Goal: Information Seeking & Learning: Learn about a topic

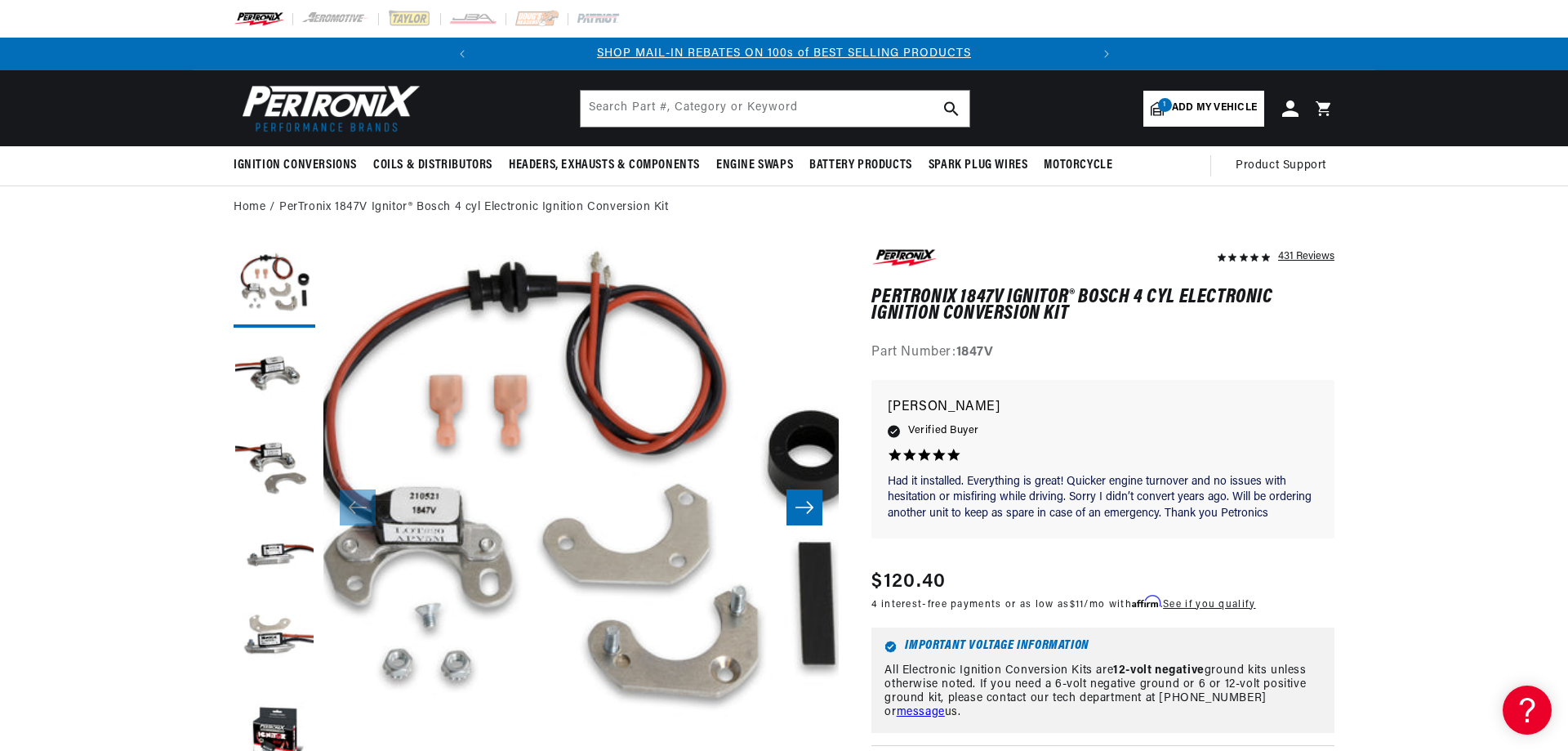
click at [801, 508] on icon "Slide right" at bounding box center [804, 507] width 20 height 16
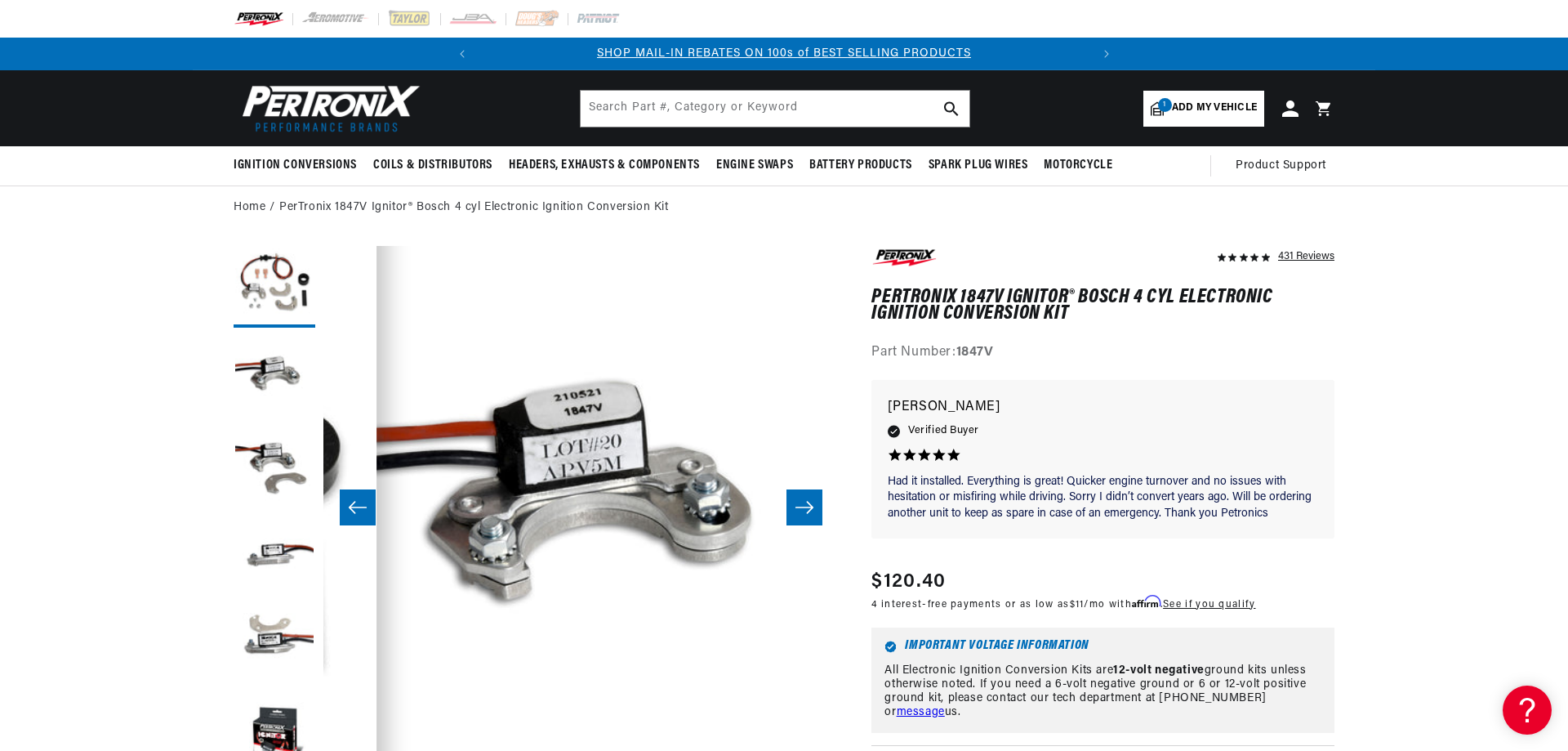
scroll to position [0, 515]
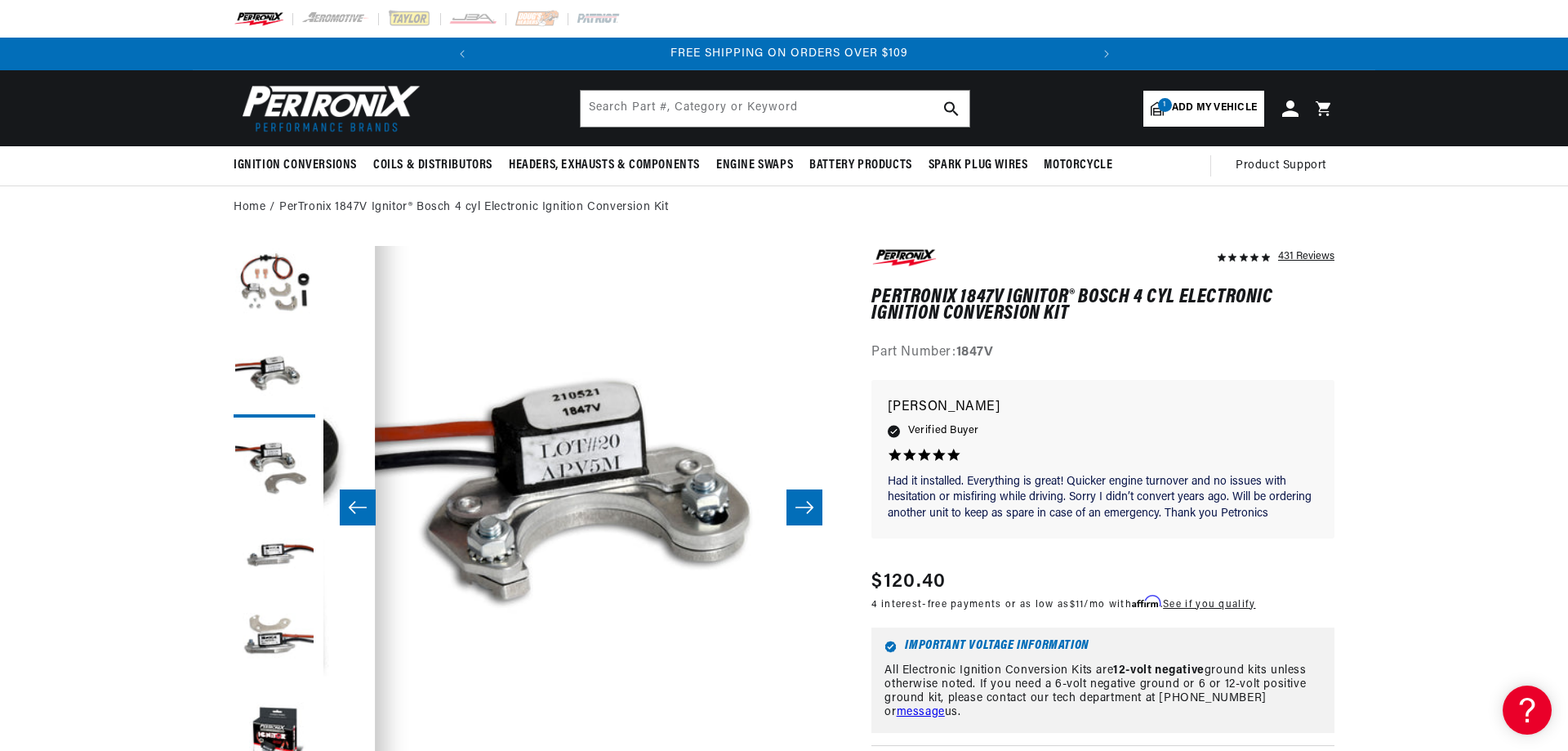
click at [801, 508] on icon "Slide right" at bounding box center [804, 507] width 20 height 16
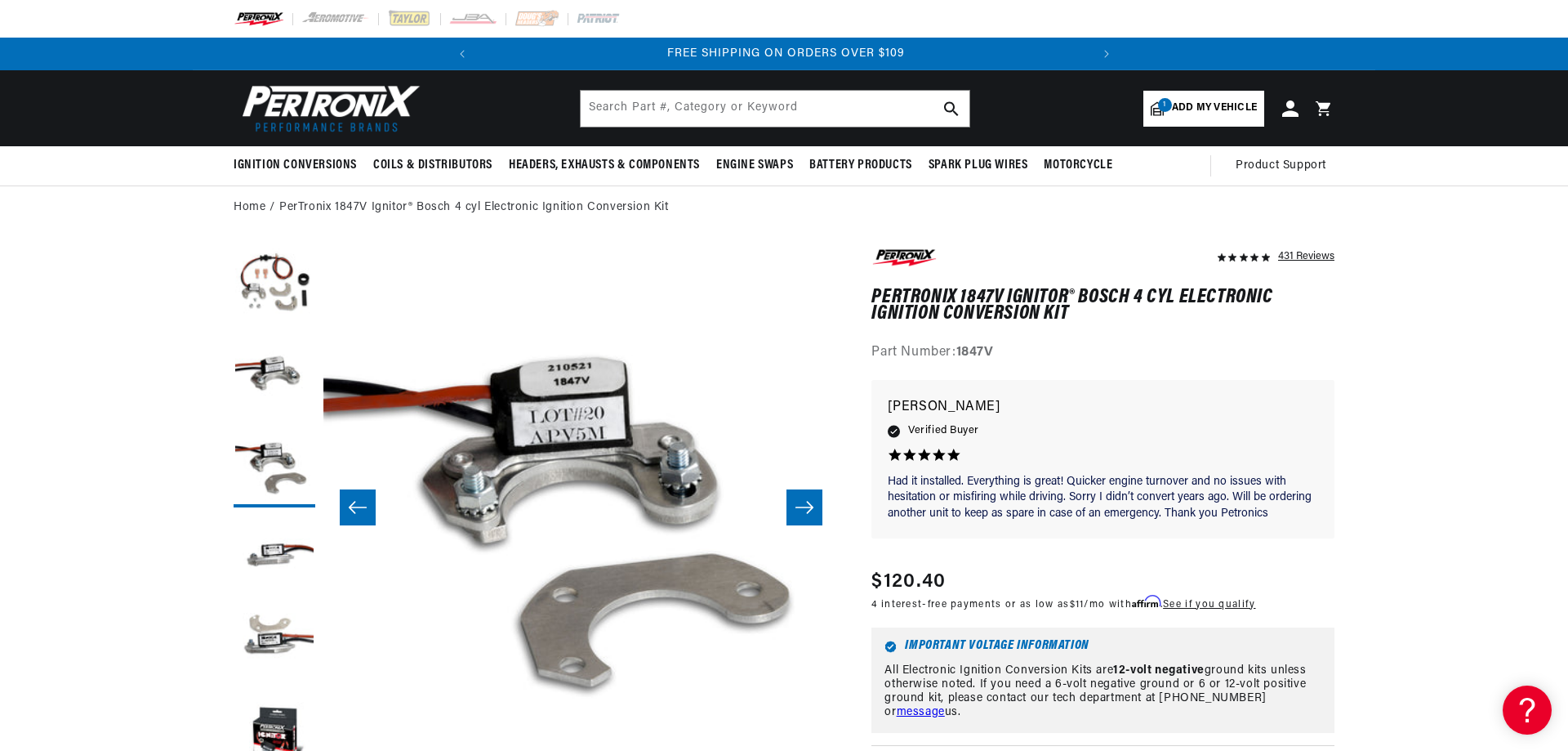
click at [801, 508] on icon "Slide right" at bounding box center [804, 507] width 20 height 16
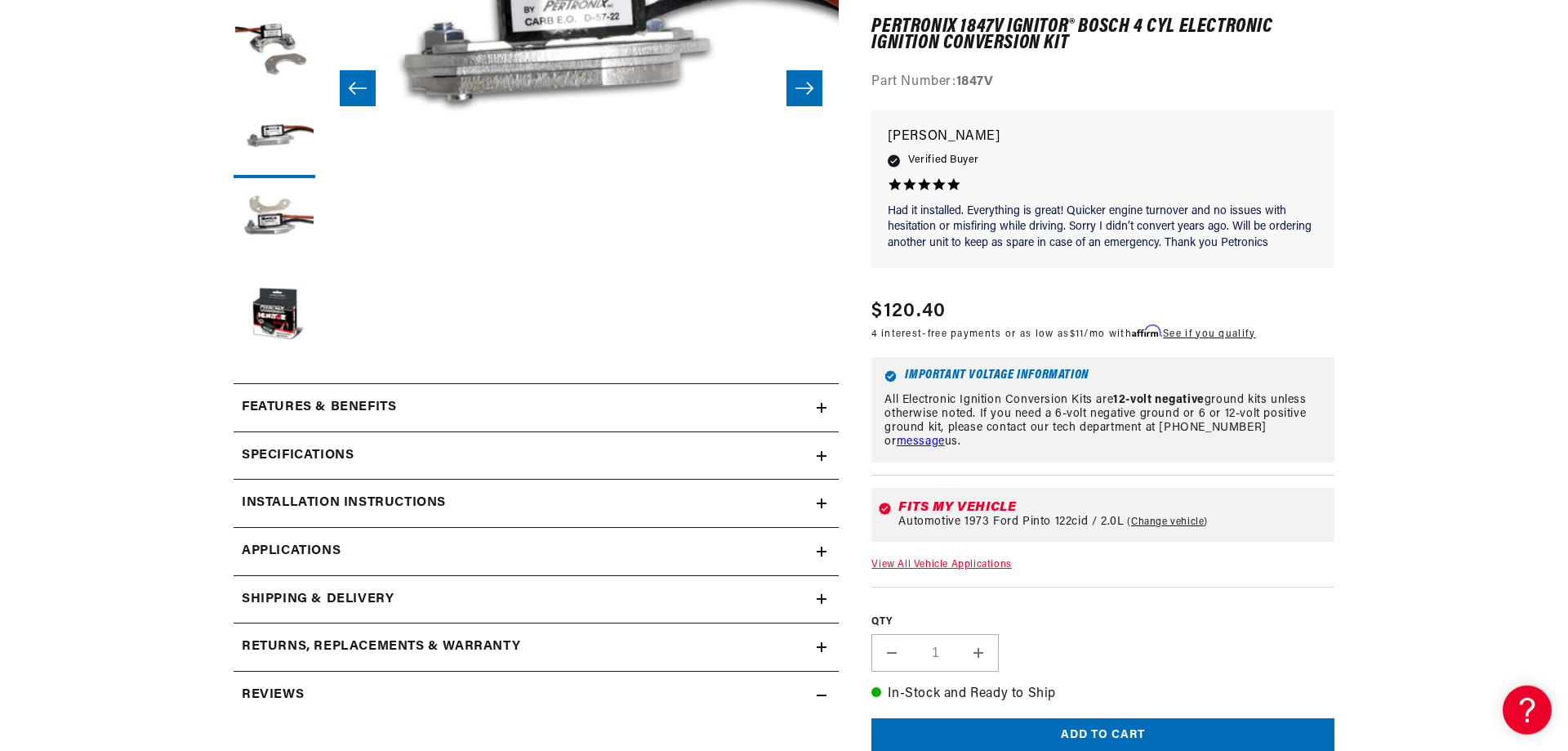
scroll to position [583, 0]
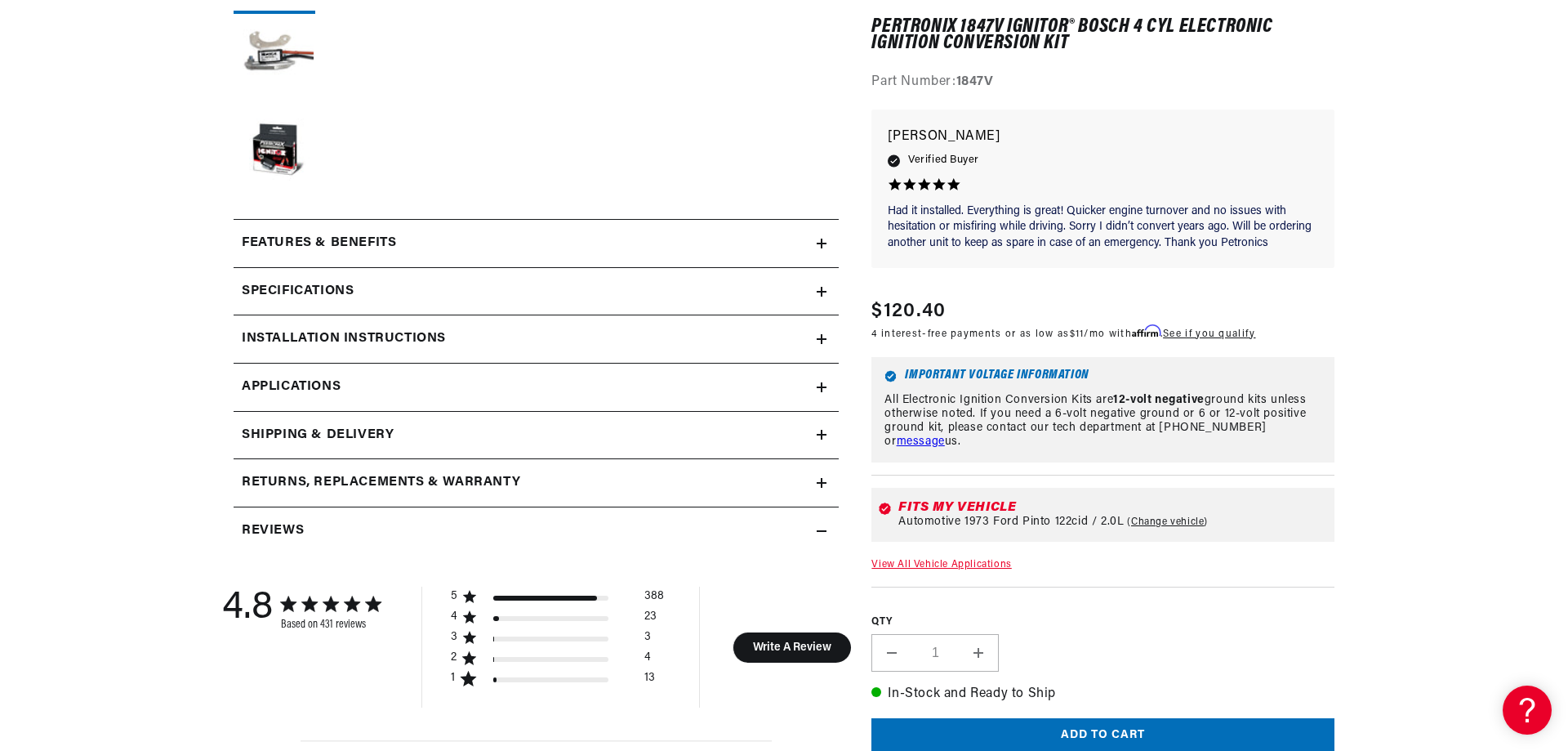
click at [815, 288] on div "Specifications" at bounding box center [524, 291] width 583 height 21
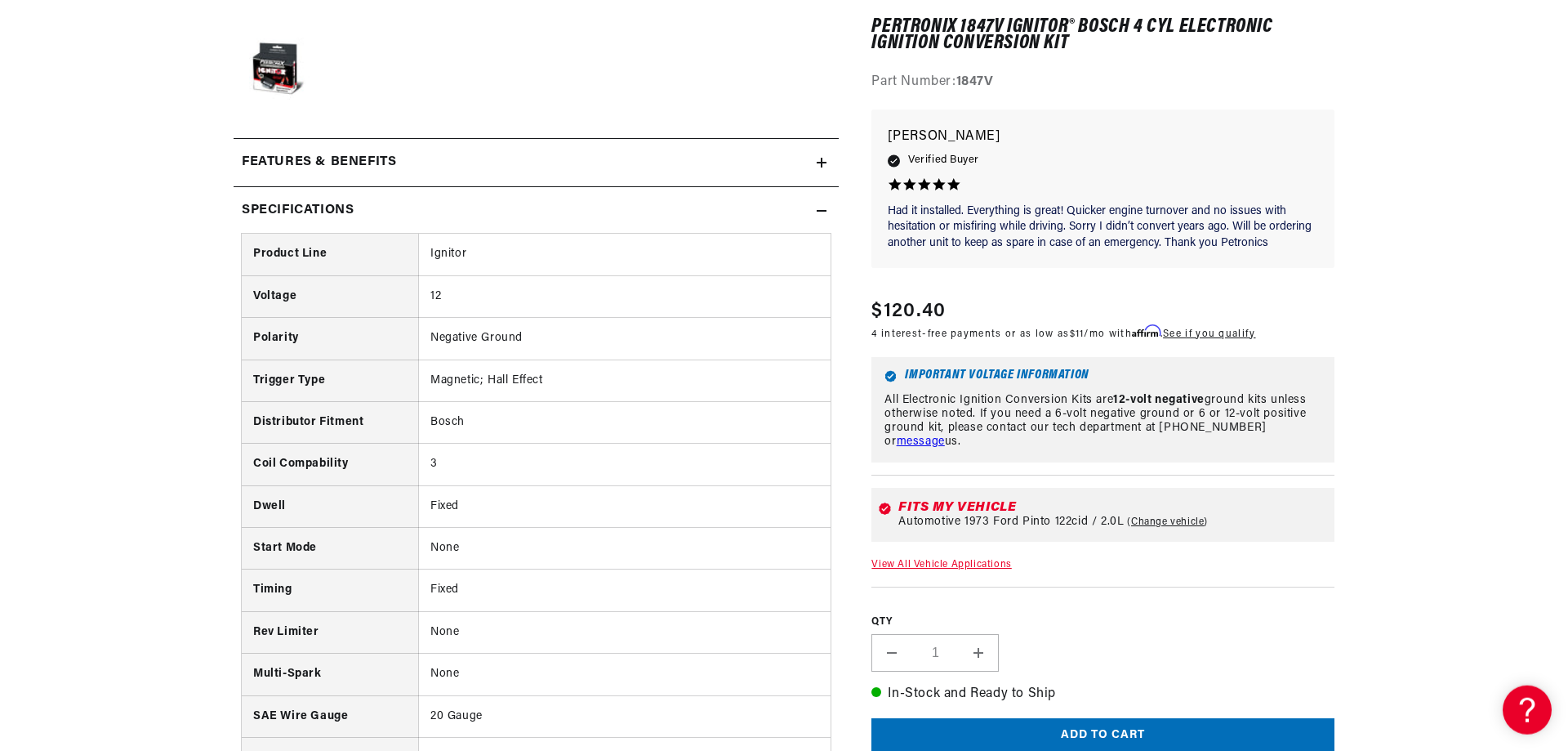
scroll to position [750, 0]
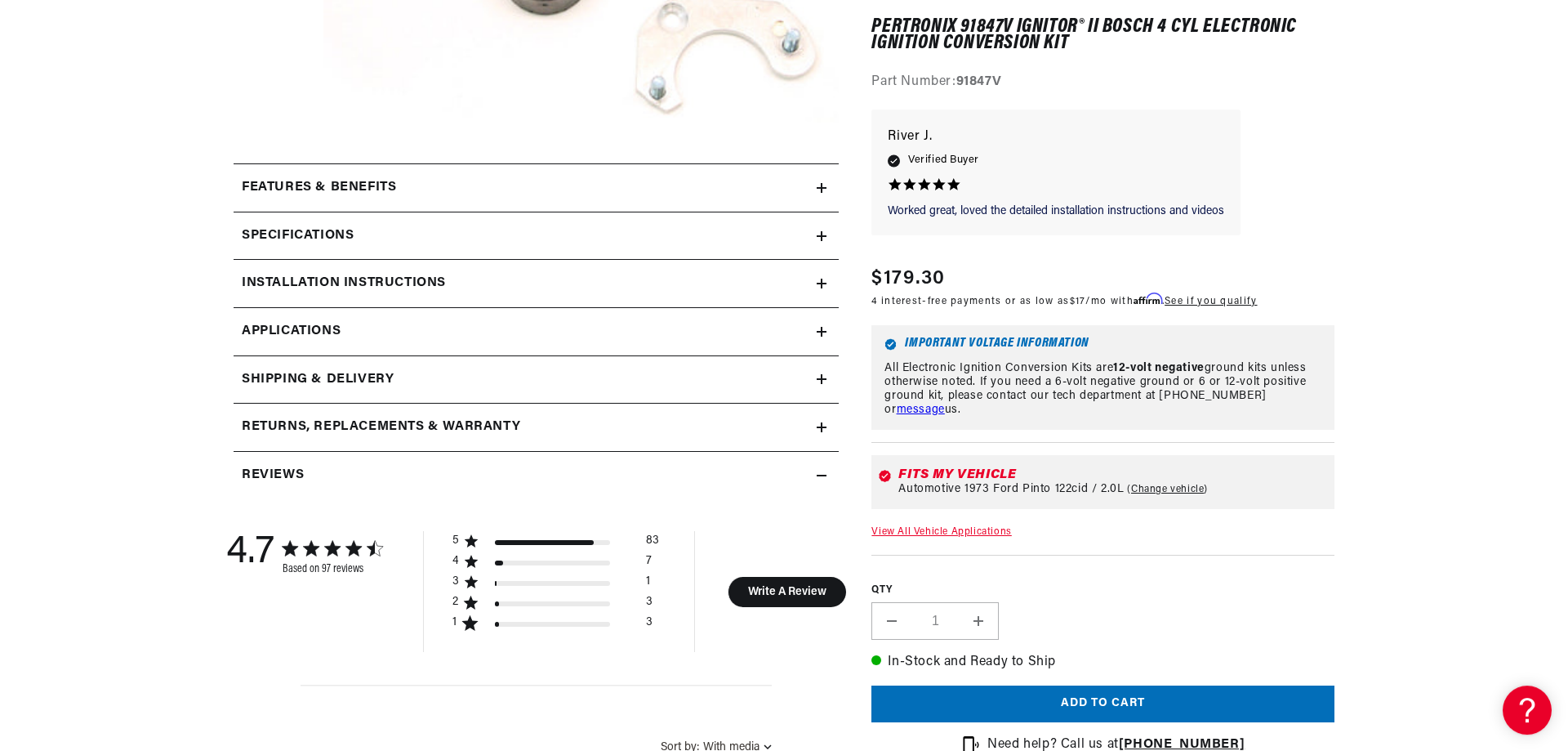
scroll to position [667, 0]
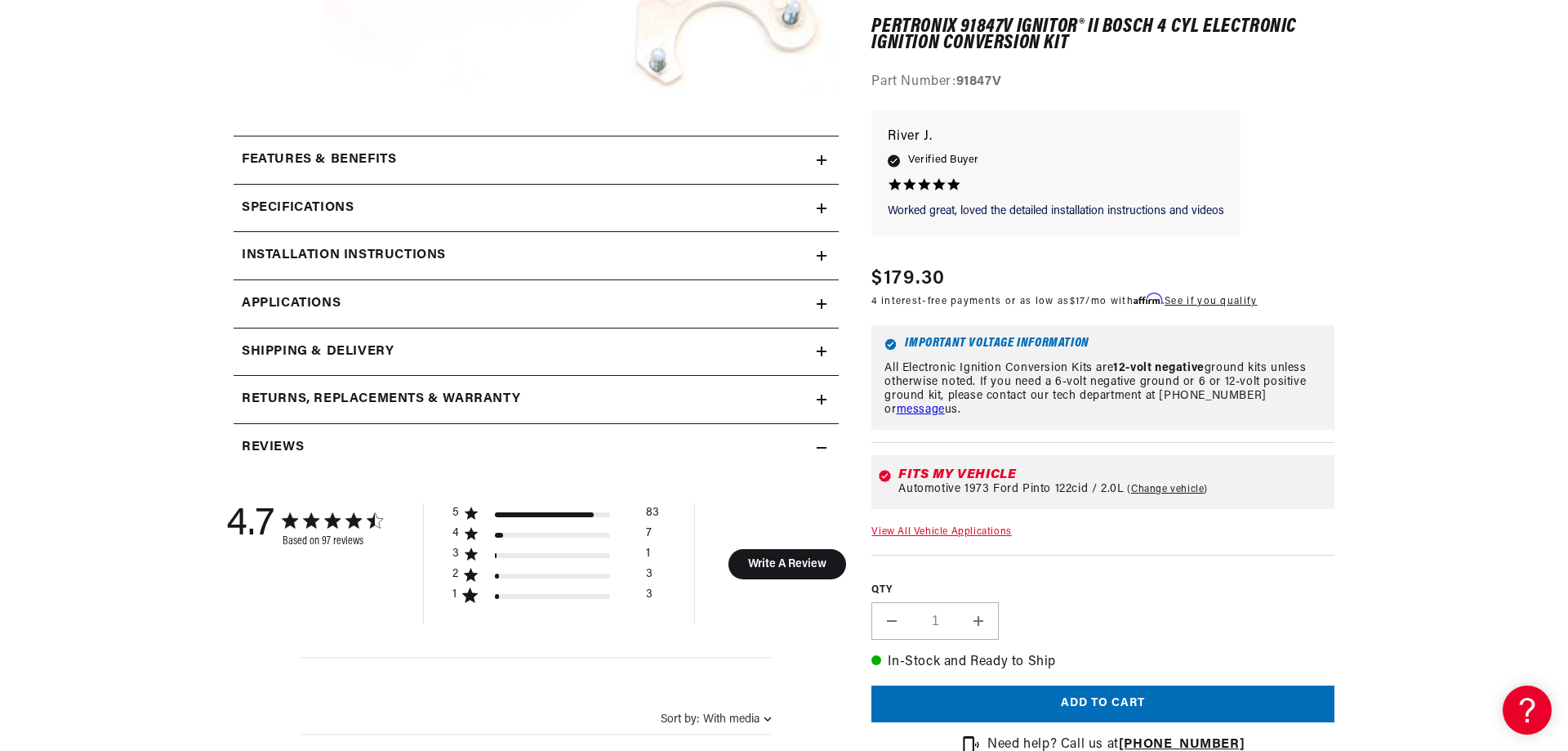
click at [824, 206] on icon at bounding box center [821, 209] width 10 height 10
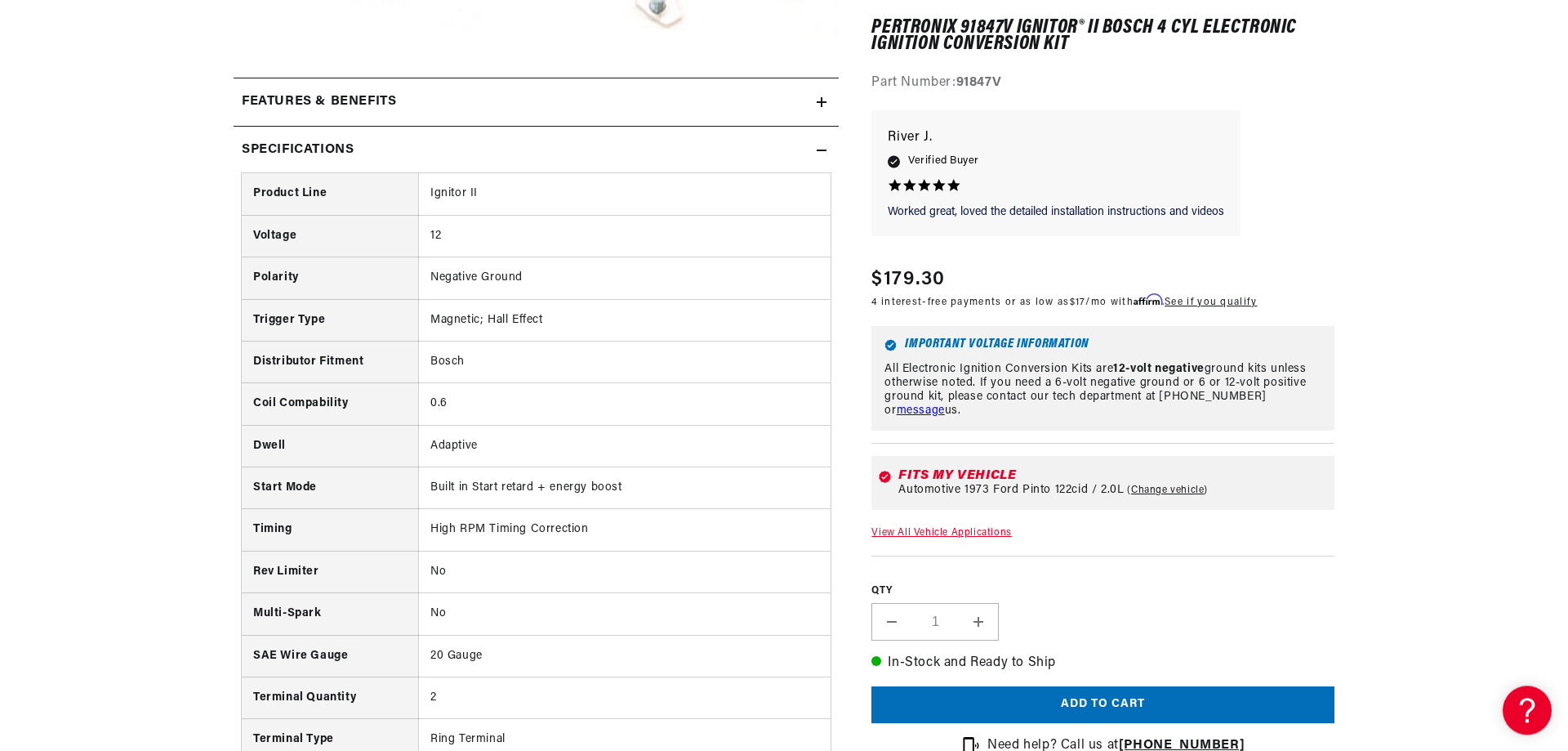
scroll to position [750, 0]
